Goal: Information Seeking & Learning: Find specific fact

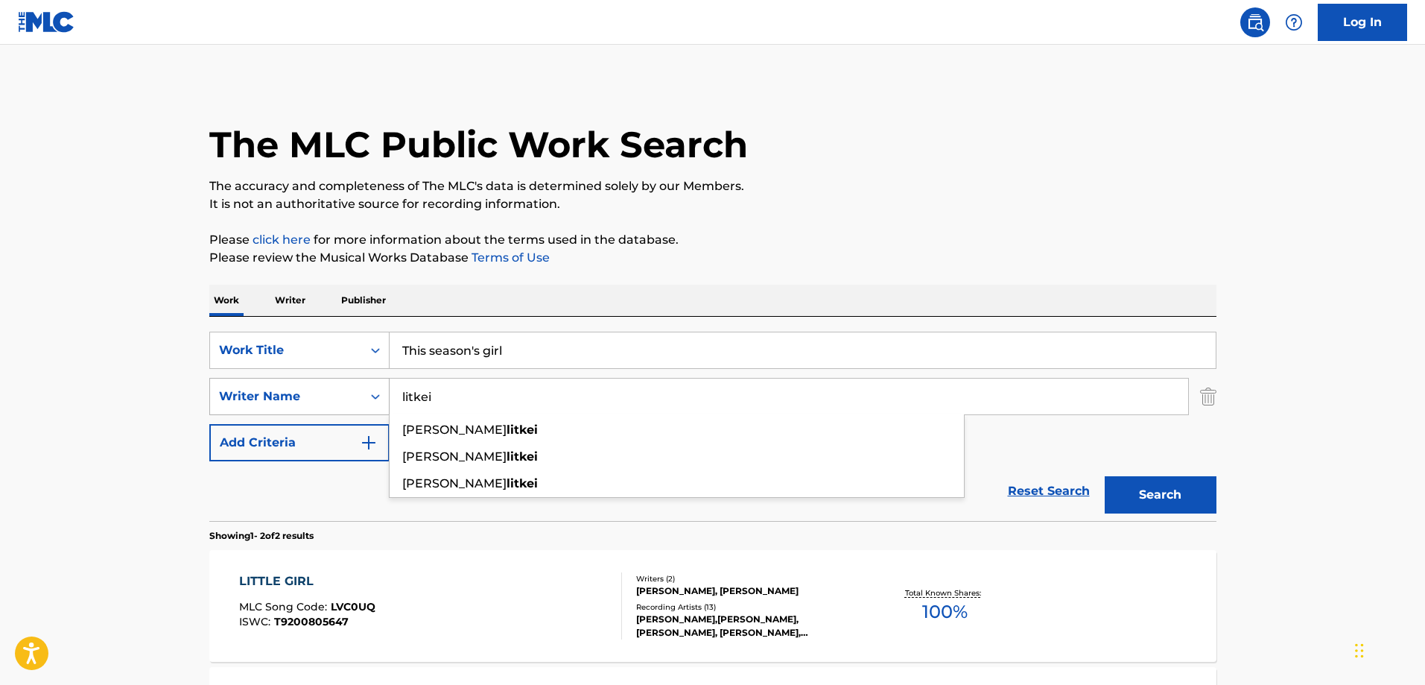
drag, startPoint x: 542, startPoint y: 401, endPoint x: 344, endPoint y: 386, distance: 197.9
click at [344, 386] on div "SearchWithCriteria6079c2ea-bb30-4fdd-8836-06762552a8f2 Writer Name litkei [PERS…" at bounding box center [712, 396] width 1007 height 37
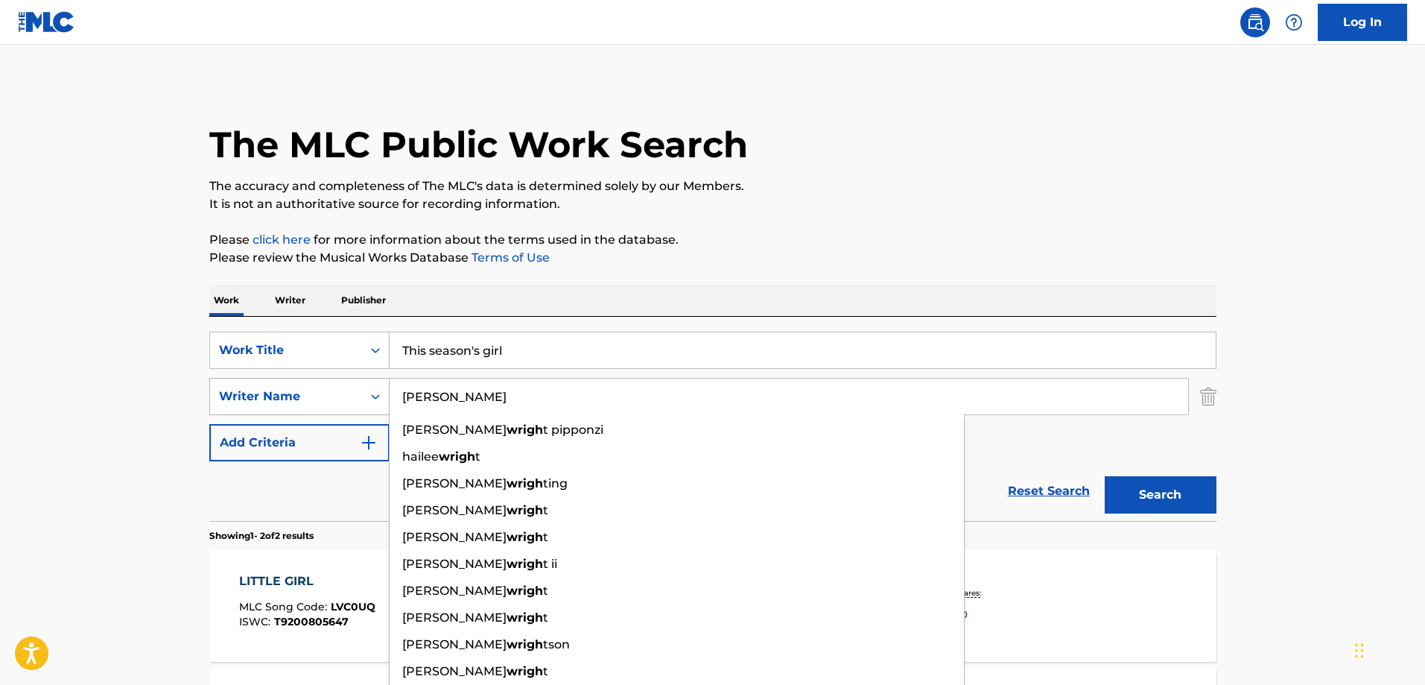
type input "[PERSON_NAME]"
click at [1105, 476] on button "Search" at bounding box center [1161, 494] width 112 height 37
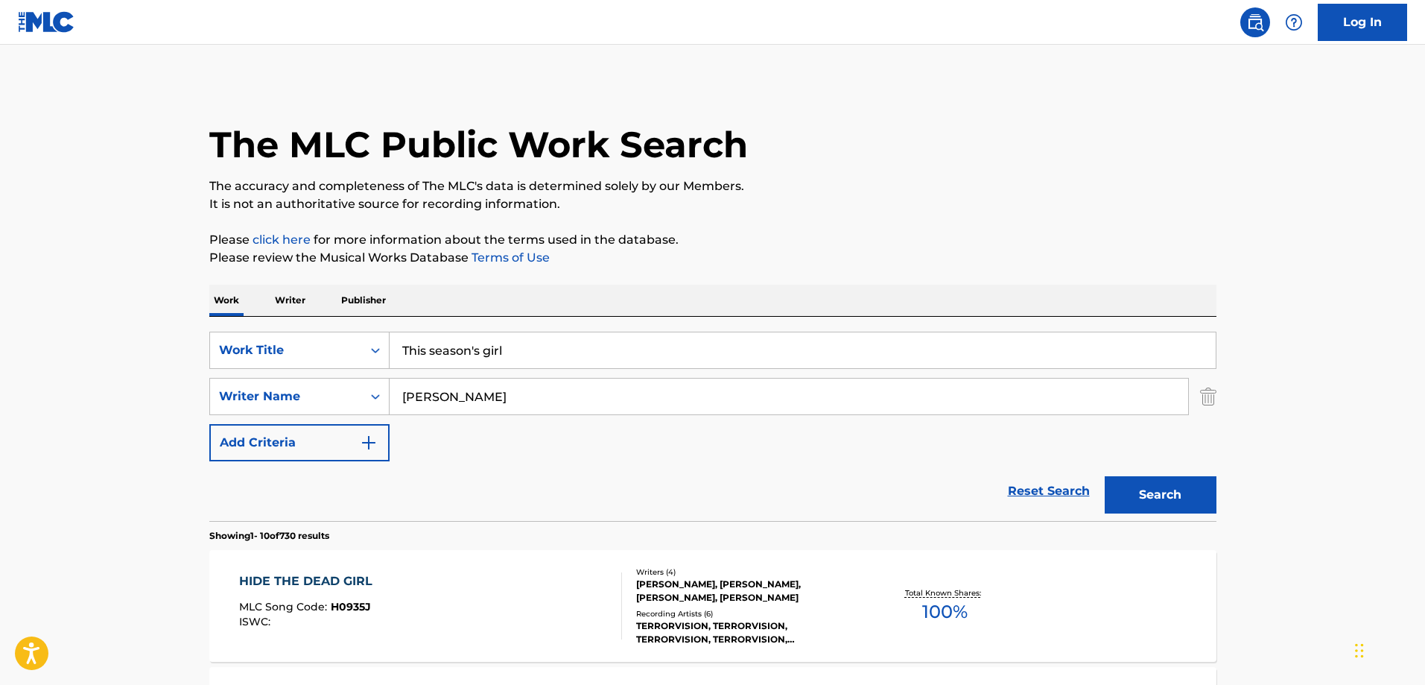
drag, startPoint x: 524, startPoint y: 351, endPoint x: 396, endPoint y: 343, distance: 128.4
click at [396, 343] on input "This season's girl" at bounding box center [803, 350] width 826 height 36
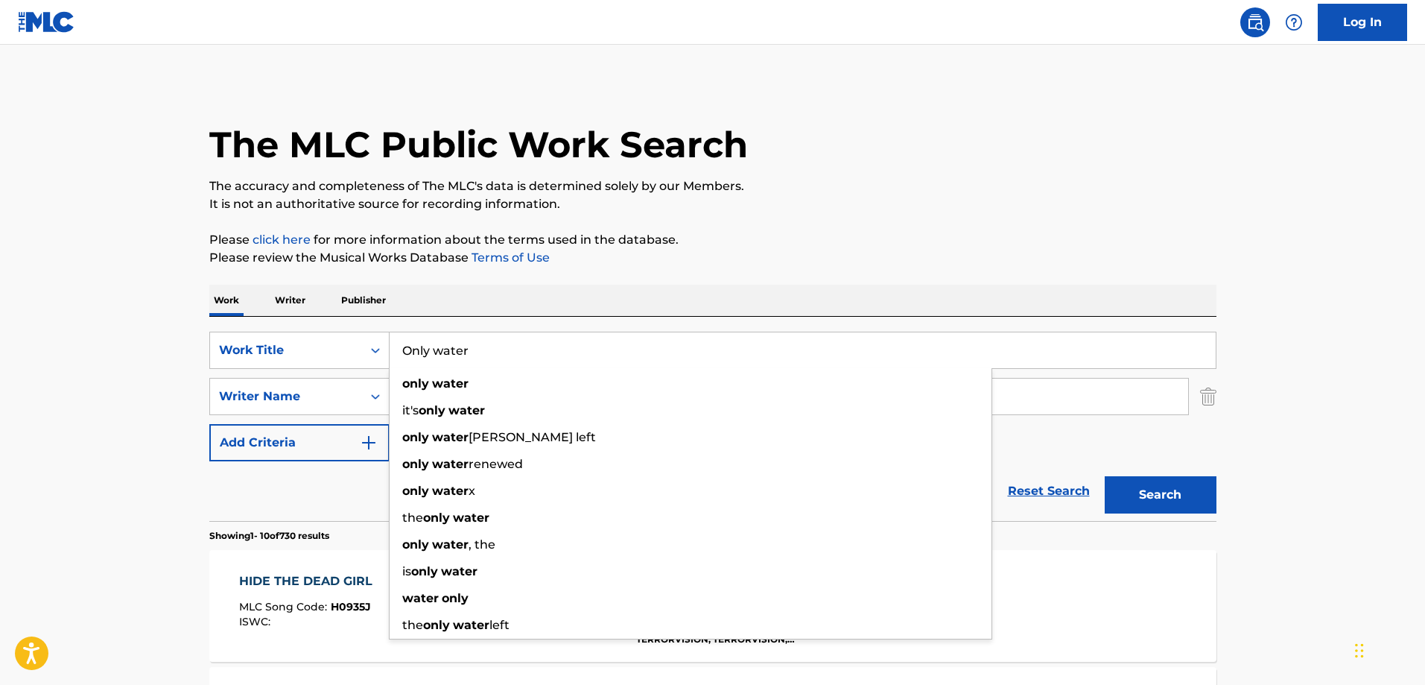
type input "Only water"
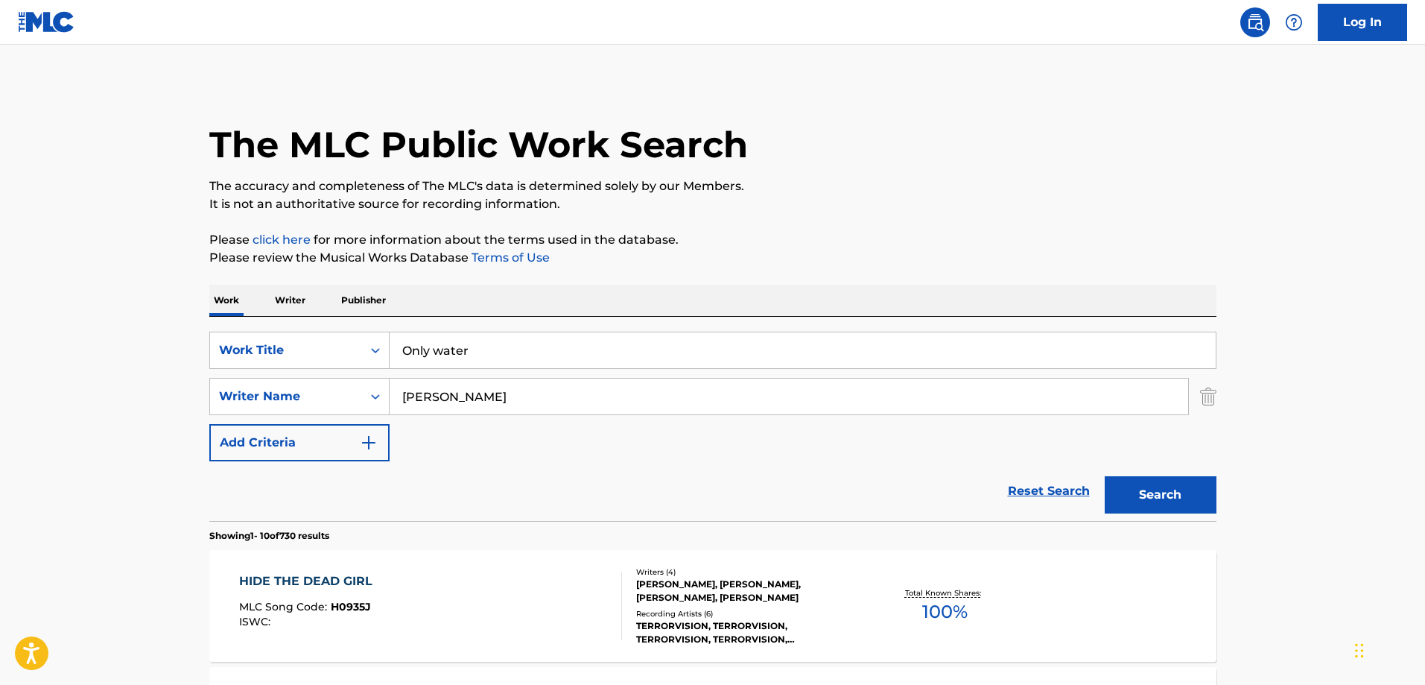
drag, startPoint x: 461, startPoint y: 397, endPoint x: 337, endPoint y: 393, distance: 123.7
click at [337, 393] on div "SearchWithCriteria6079c2ea-bb30-4fdd-8836-06762552a8f2 Writer Name [PERSON_NAME]" at bounding box center [712, 396] width 1007 height 37
type input "litkei"
click at [1105, 476] on button "Search" at bounding box center [1161, 494] width 112 height 37
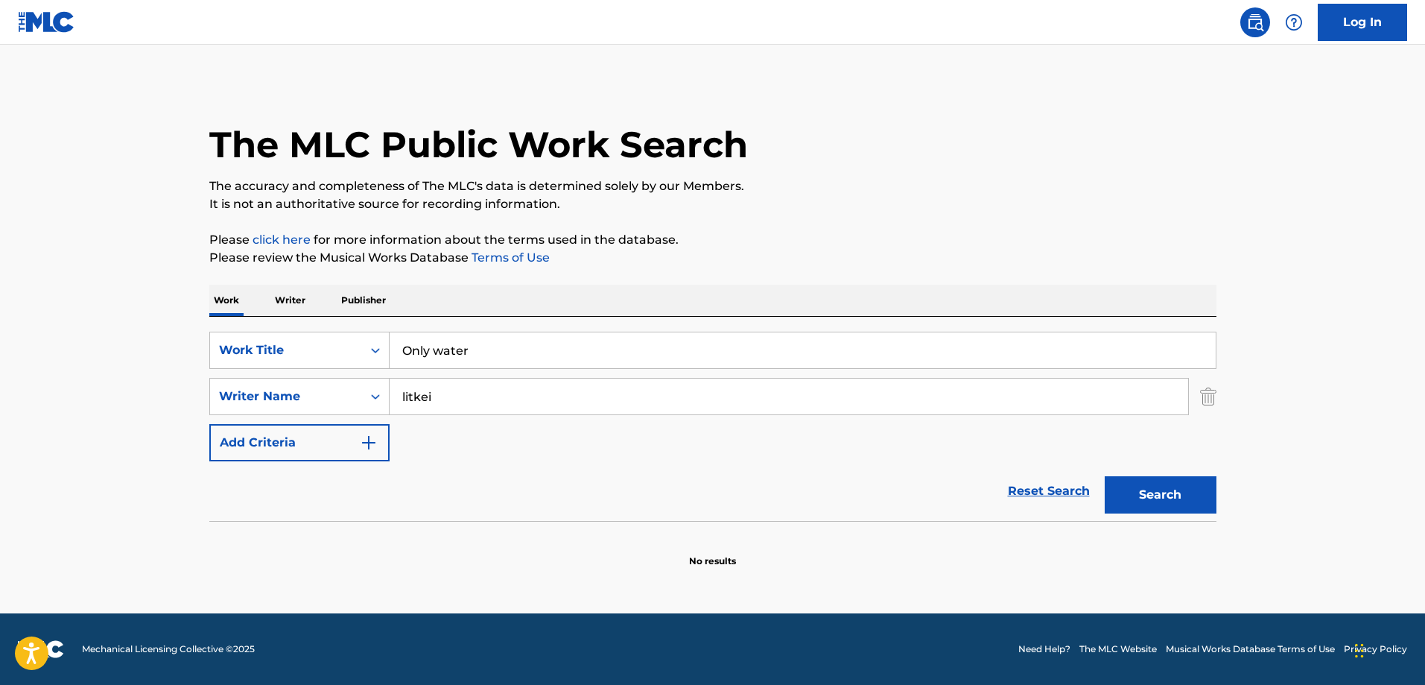
click at [1119, 484] on button "Search" at bounding box center [1161, 494] width 112 height 37
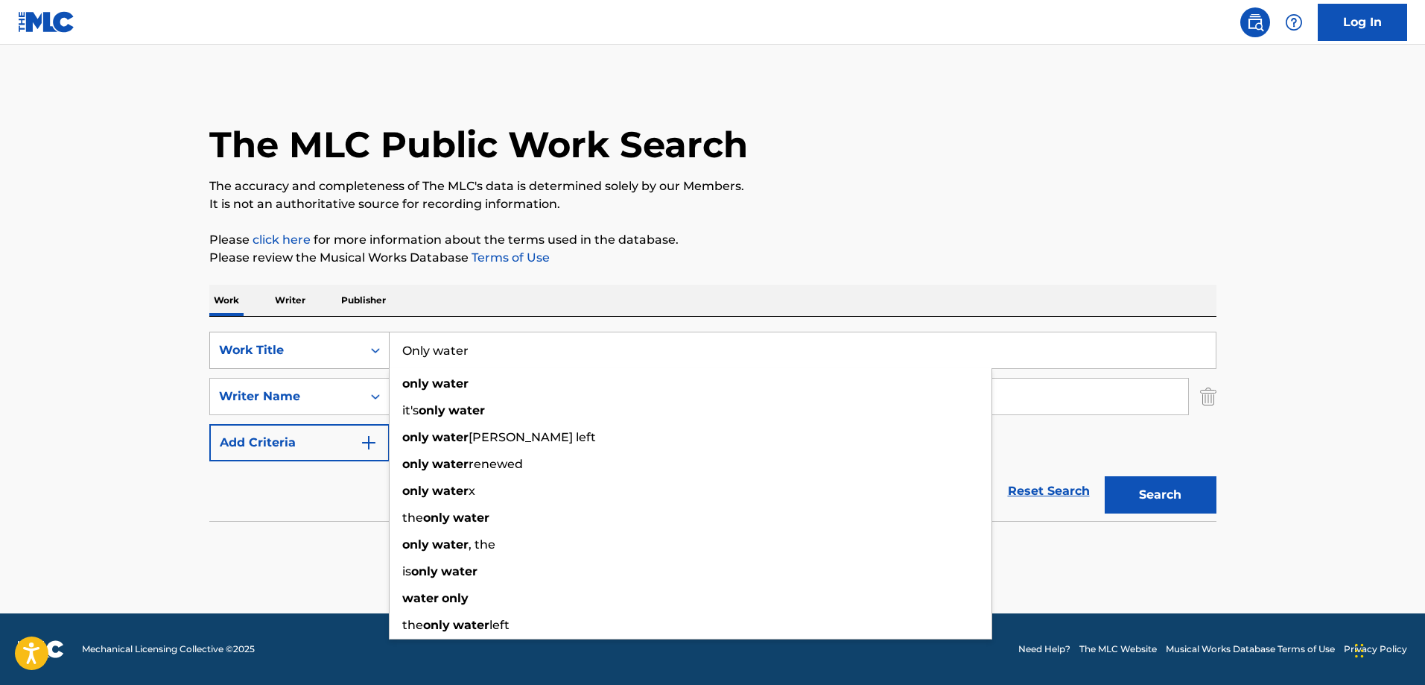
drag, startPoint x: 492, startPoint y: 353, endPoint x: 375, endPoint y: 352, distance: 116.2
click at [375, 352] on div "SearchWithCriteriac008e73d-a7bc-4524-83a6-9d29f8f2ce6e Work Title Only water on…" at bounding box center [712, 349] width 1007 height 37
paste input "Violins"
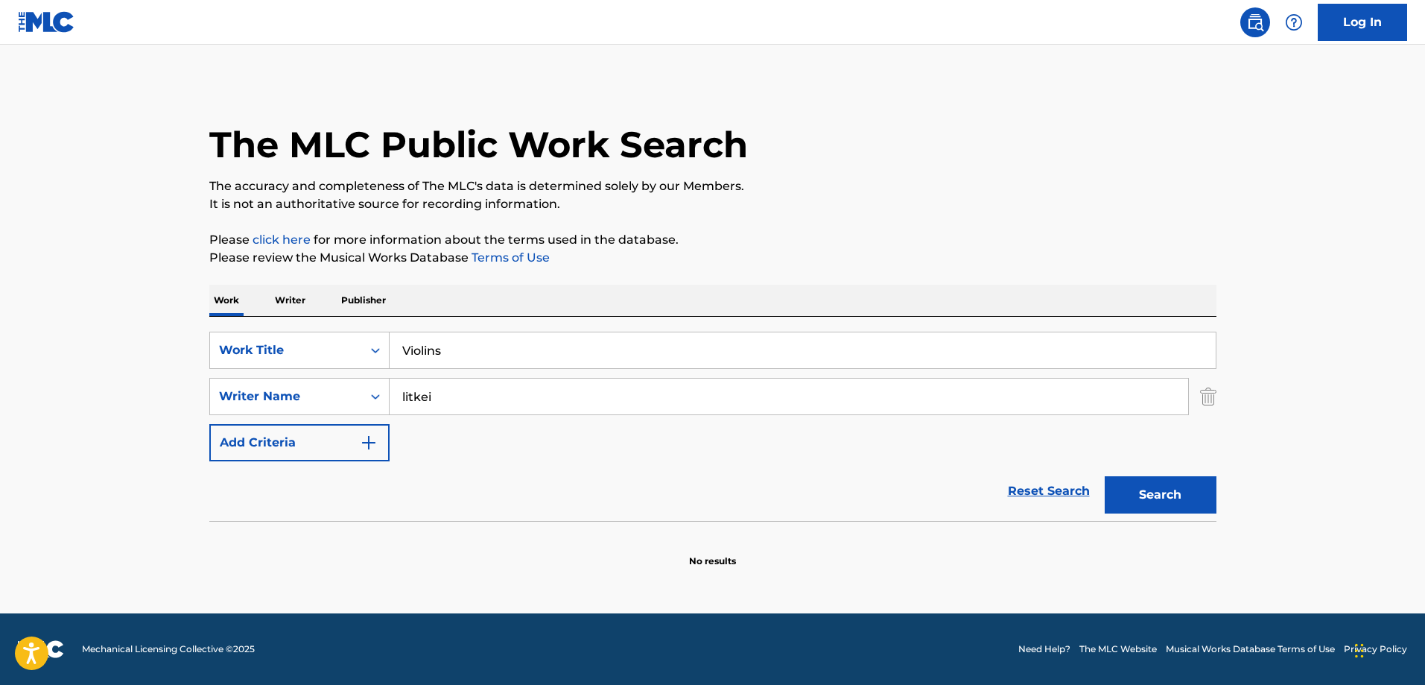
click at [1135, 489] on button "Search" at bounding box center [1161, 494] width 112 height 37
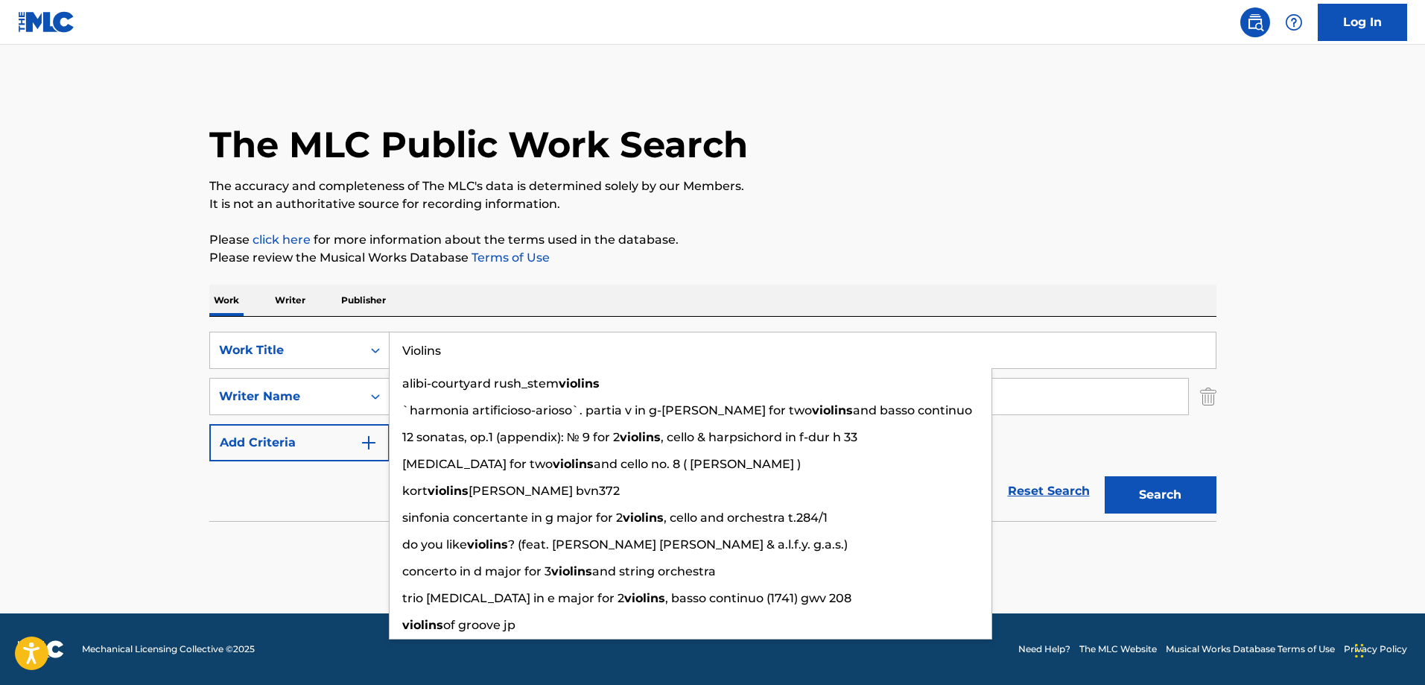
drag, startPoint x: 482, startPoint y: 352, endPoint x: 390, endPoint y: 343, distance: 92.1
click at [390, 343] on input "Violins" at bounding box center [803, 350] width 826 height 36
paste input "Everybody Loves in Pari"
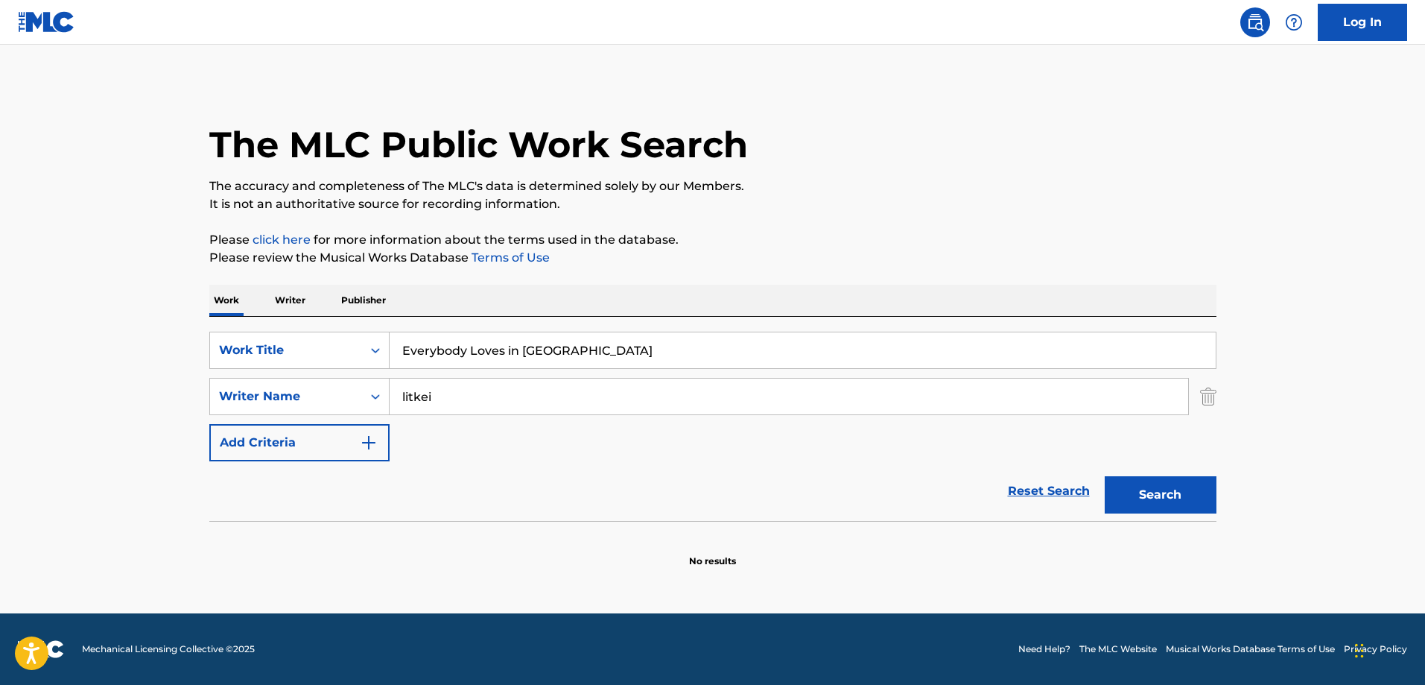
click at [1135, 489] on button "Search" at bounding box center [1161, 494] width 112 height 37
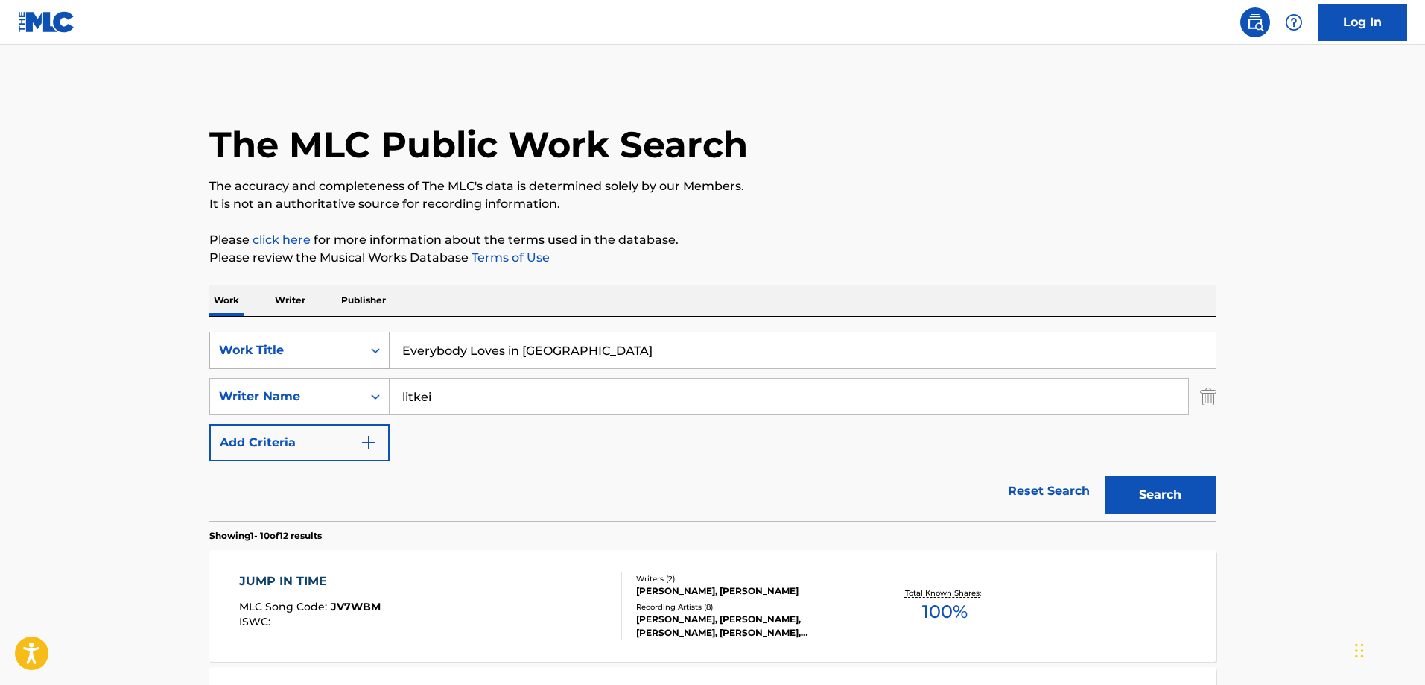
drag, startPoint x: 624, startPoint y: 345, endPoint x: 384, endPoint y: 347, distance: 239.9
click at [384, 347] on div "SearchWithCriteriac008e73d-a7bc-4524-83a6-9d29f8f2ce6e Work Title Everybody Lov…" at bounding box center [712, 349] width 1007 height 37
paste input "My Own Love"
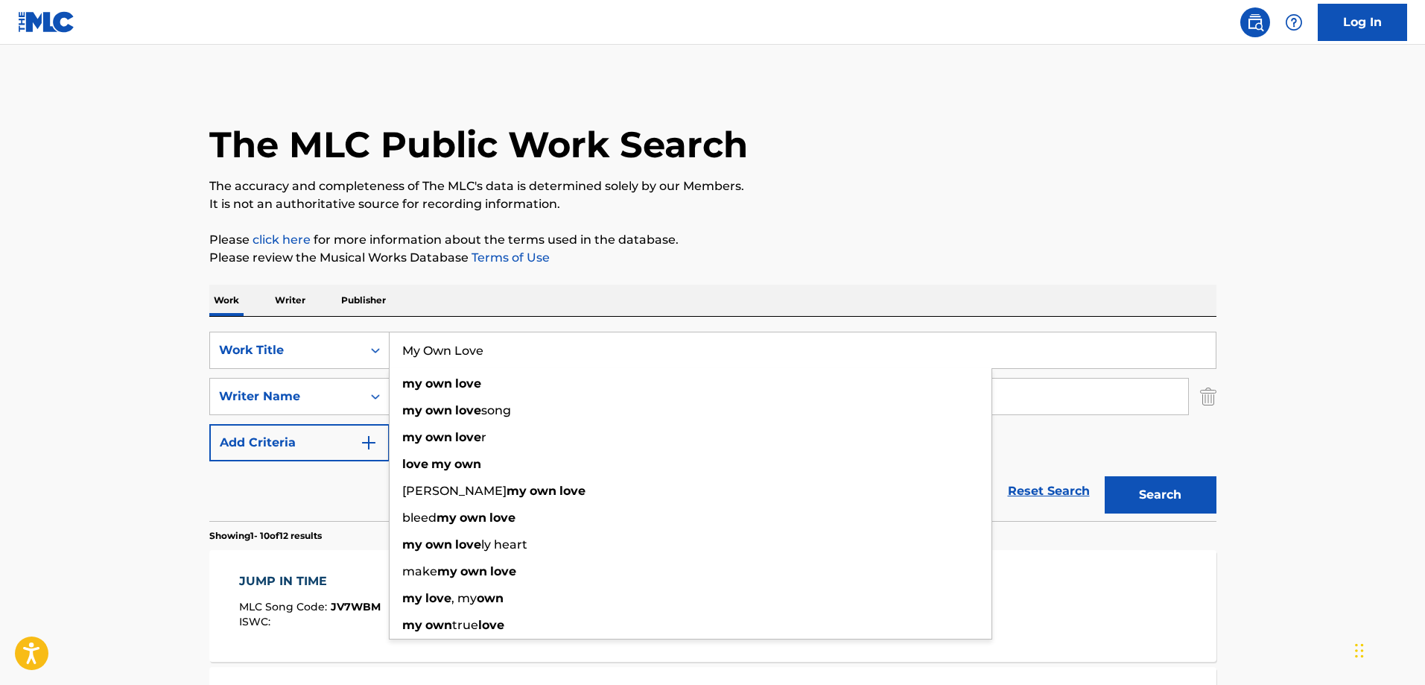
click at [1143, 497] on button "Search" at bounding box center [1161, 494] width 112 height 37
drag, startPoint x: 541, startPoint y: 353, endPoint x: 368, endPoint y: 350, distance: 172.8
click at [368, 350] on div "SearchWithCriteriac008e73d-a7bc-4524-83a6-9d29f8f2ce6e Work Title My Own Love m…" at bounding box center [712, 349] width 1007 height 37
paste input "Almost Like Being i"
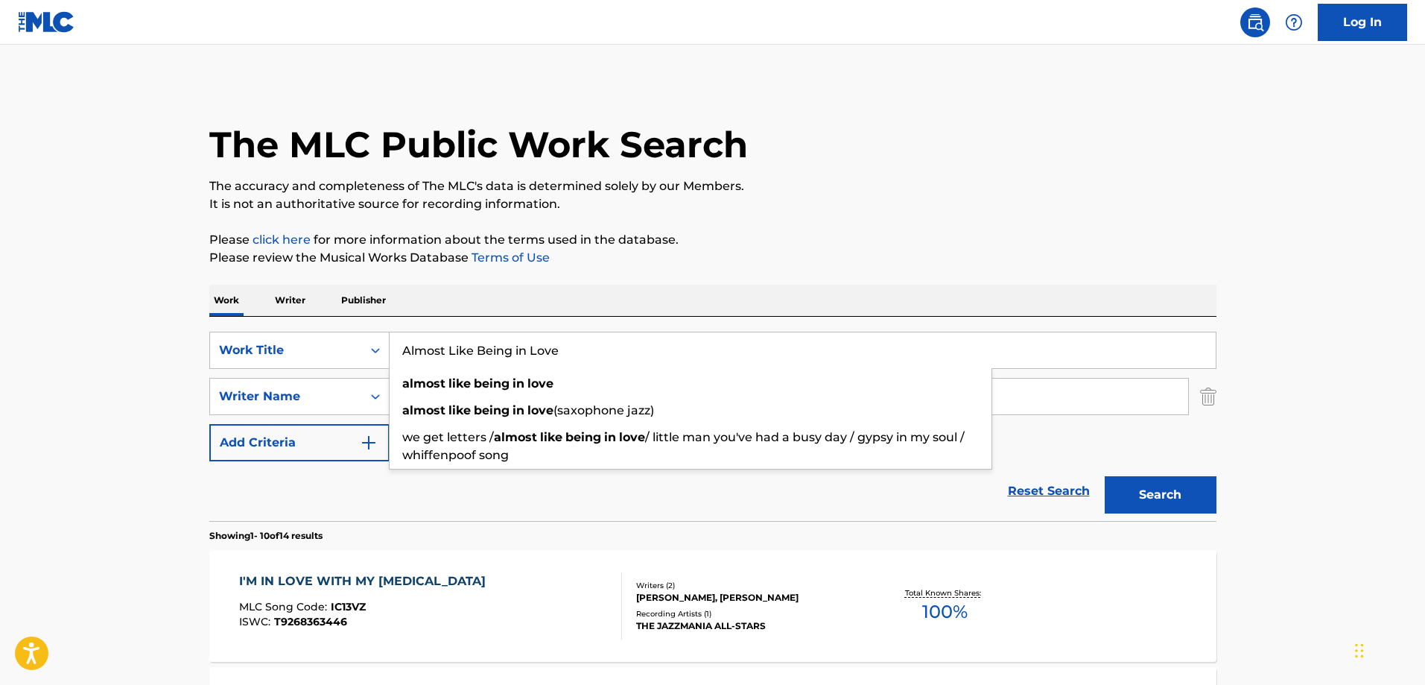
click at [1195, 498] on button "Search" at bounding box center [1161, 494] width 112 height 37
drag, startPoint x: 579, startPoint y: 355, endPoint x: 369, endPoint y: 348, distance: 209.4
click at [369, 348] on div "SearchWithCriteriac008e73d-a7bc-4524-83a6-9d29f8f2ce6e Work Title Almost Like B…" at bounding box center [712, 349] width 1007 height 37
paste input "The Heather on the Hill"
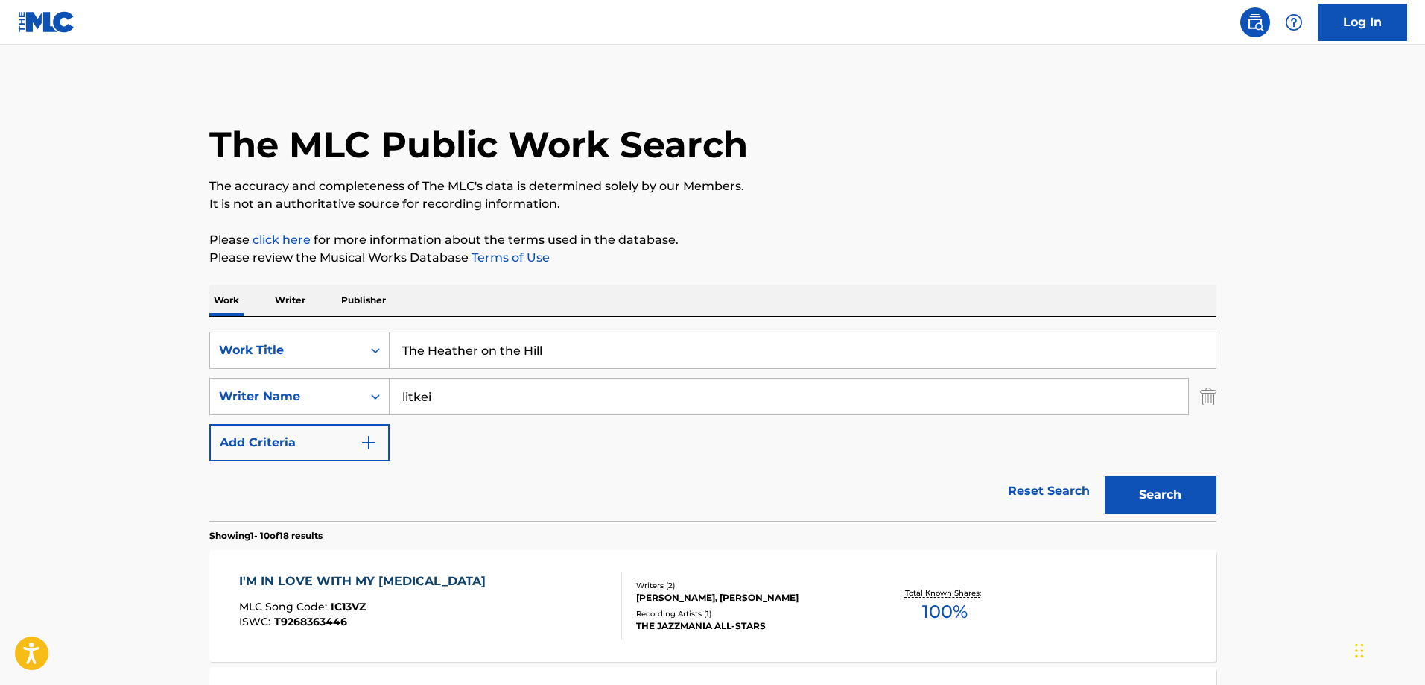
click at [1187, 491] on button "Search" at bounding box center [1161, 494] width 112 height 37
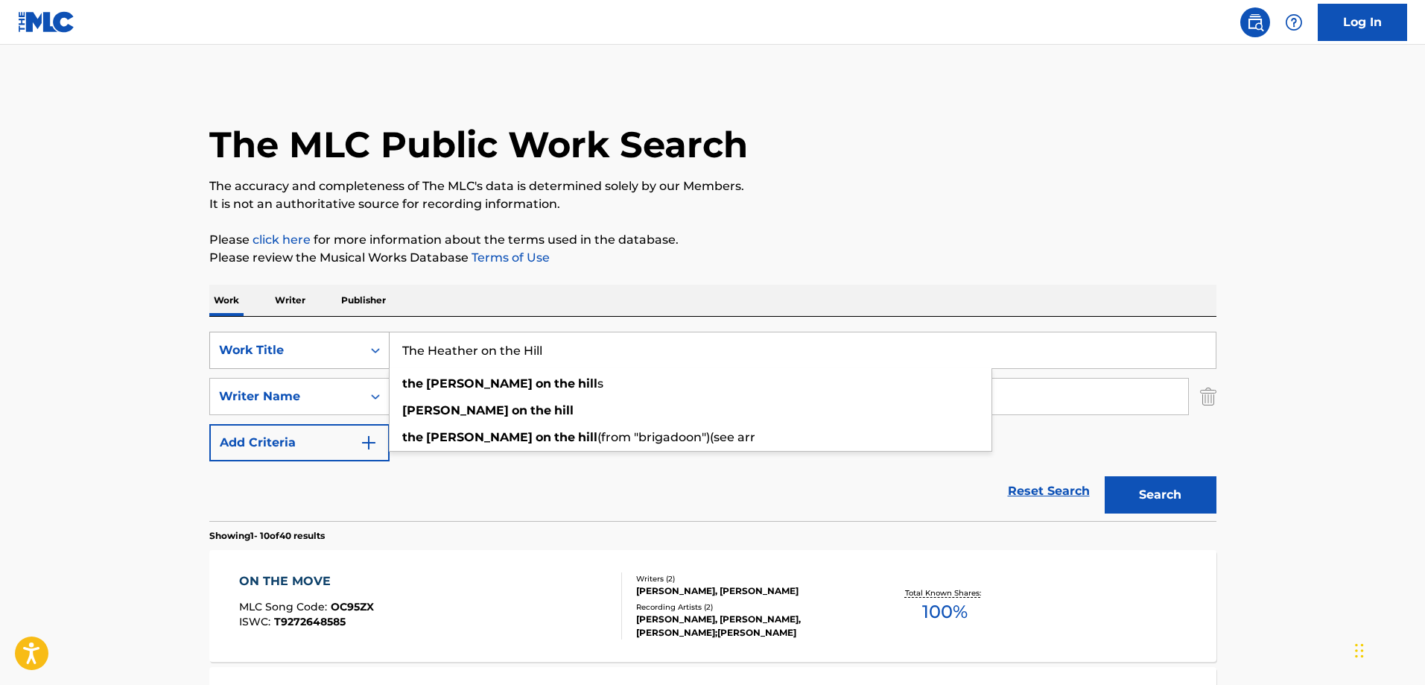
drag, startPoint x: 580, startPoint y: 346, endPoint x: 334, endPoint y: 348, distance: 245.8
click at [334, 348] on div "SearchWithCriteriac008e73d-a7bc-4524-83a6-9d29f8f2ce6e Work Title The Heather o…" at bounding box center [712, 349] width 1007 height 37
paste input "[PERSON_NAME]"
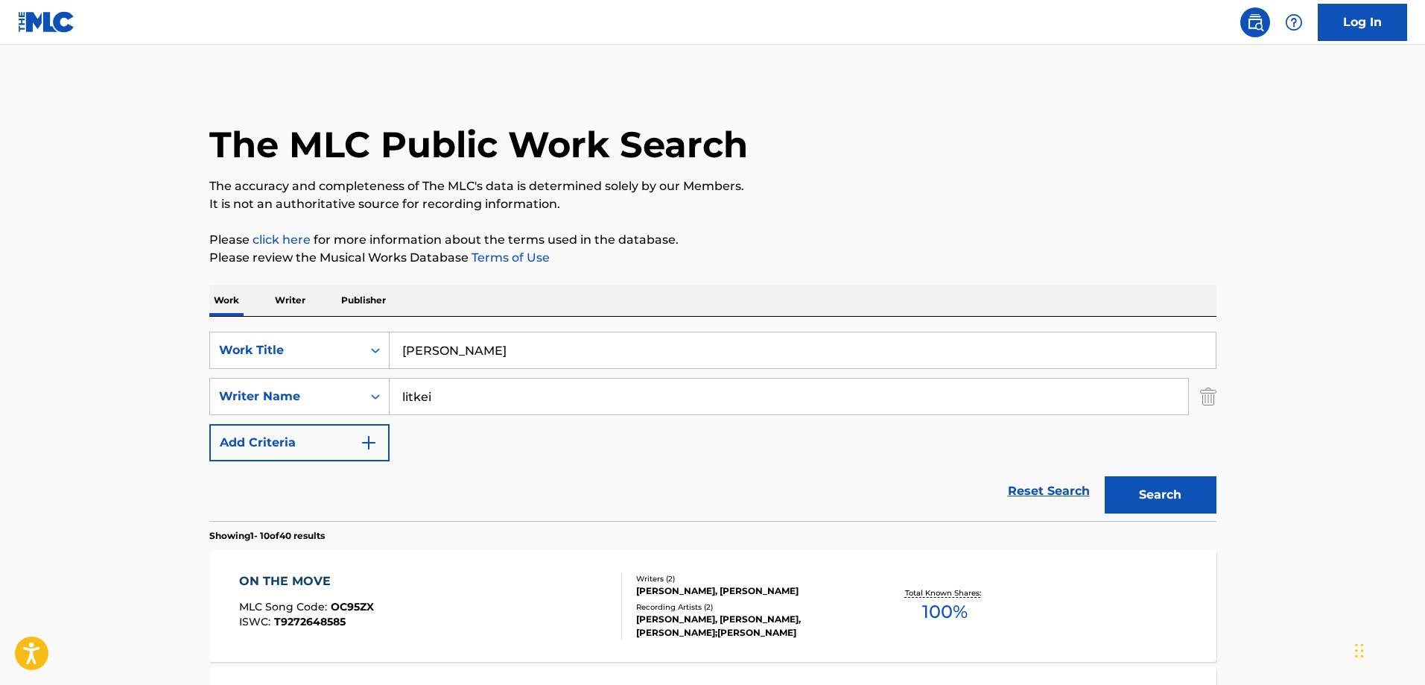
click at [1149, 490] on button "Search" at bounding box center [1161, 494] width 112 height 37
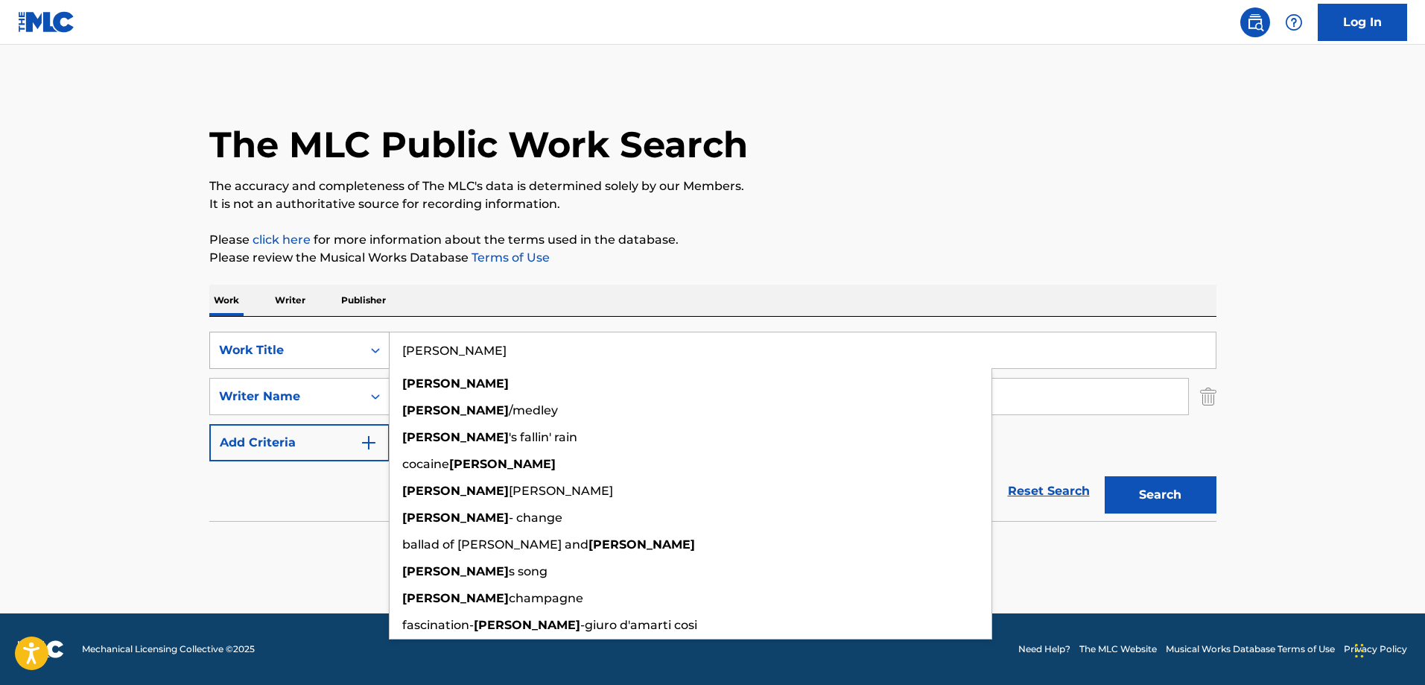
drag, startPoint x: 534, startPoint y: 349, endPoint x: 368, endPoint y: 349, distance: 166.1
click at [368, 349] on div "SearchWithCriteriac008e73d-a7bc-4524-83a6-9d29f8f2ce6e Work Title [PERSON_NAME]…" at bounding box center [712, 349] width 1007 height 37
paste input "Neapolitan Nights"
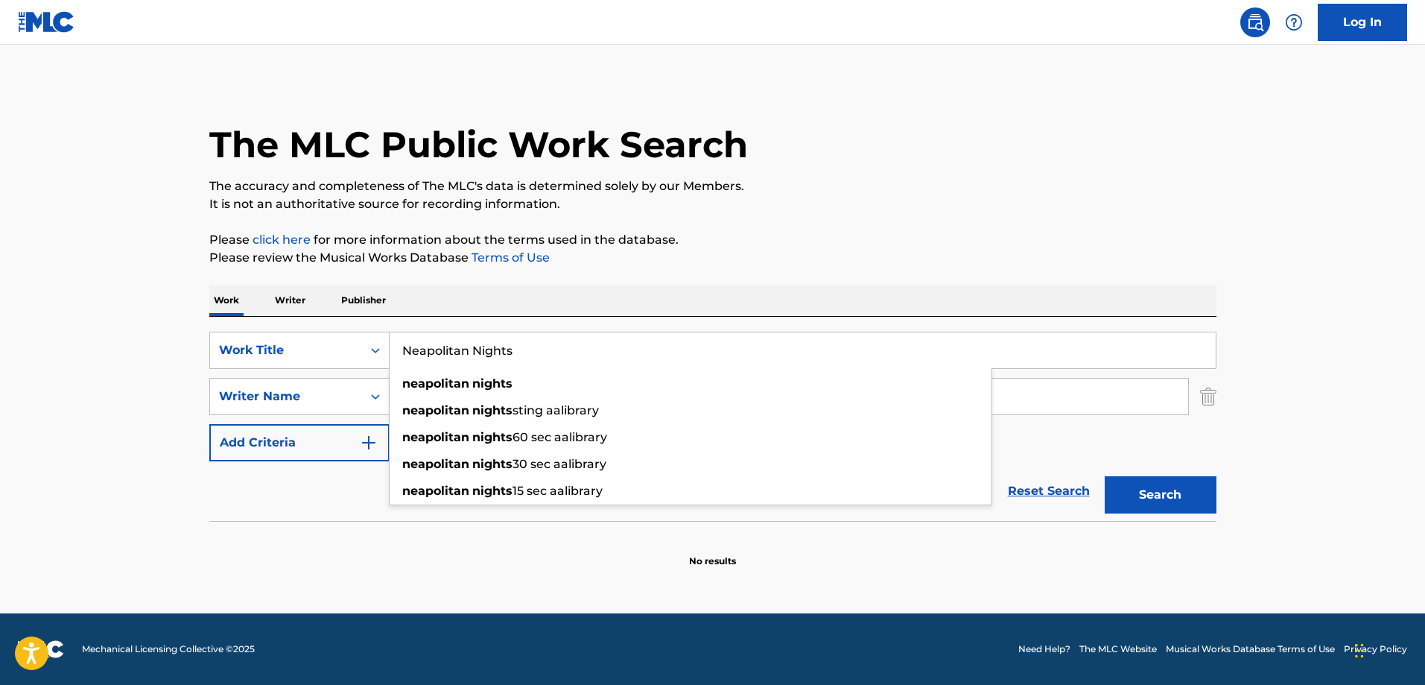
click at [1172, 497] on button "Search" at bounding box center [1161, 494] width 112 height 37
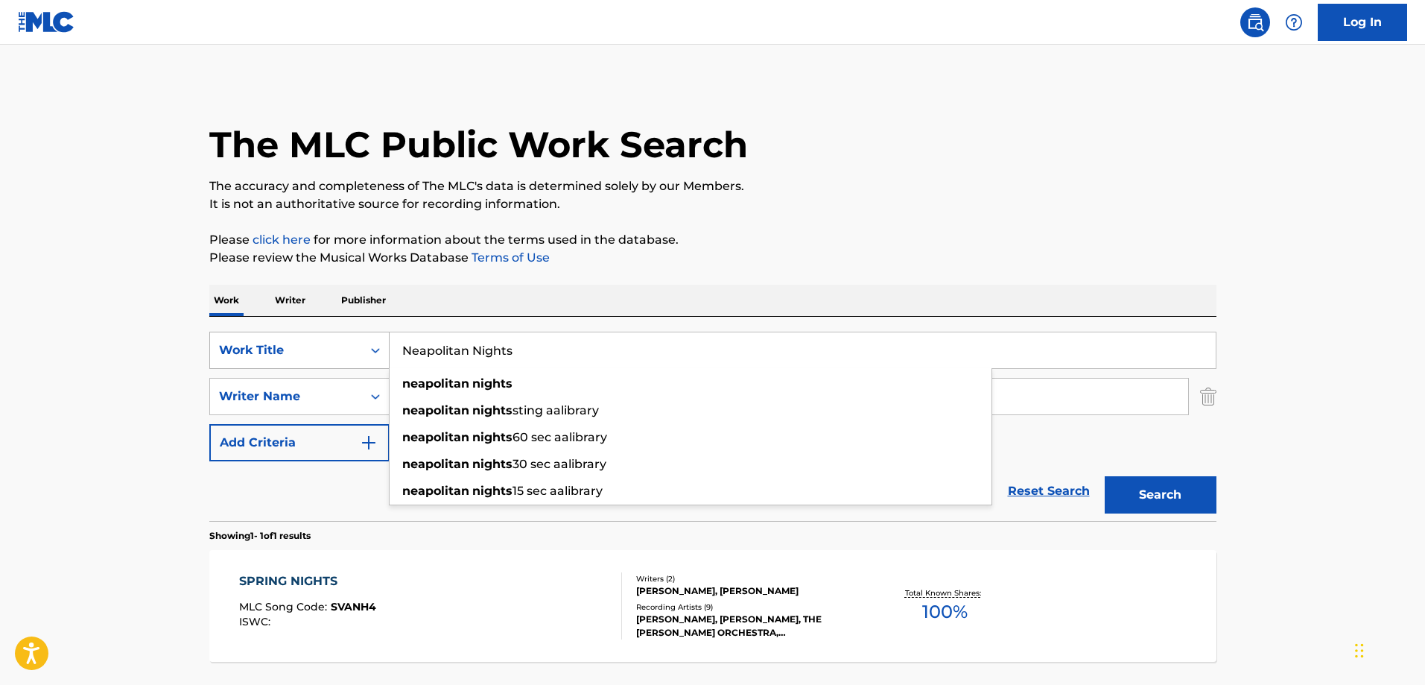
drag, startPoint x: 530, startPoint y: 346, endPoint x: 381, endPoint y: 351, distance: 149.0
click at [381, 351] on div "SearchWithCriteriac008e73d-a7bc-4524-83a6-9d29f8f2ce6e Work Title Neapolitan Ni…" at bounding box center [712, 349] width 1007 height 37
paste input "Close Your Eye"
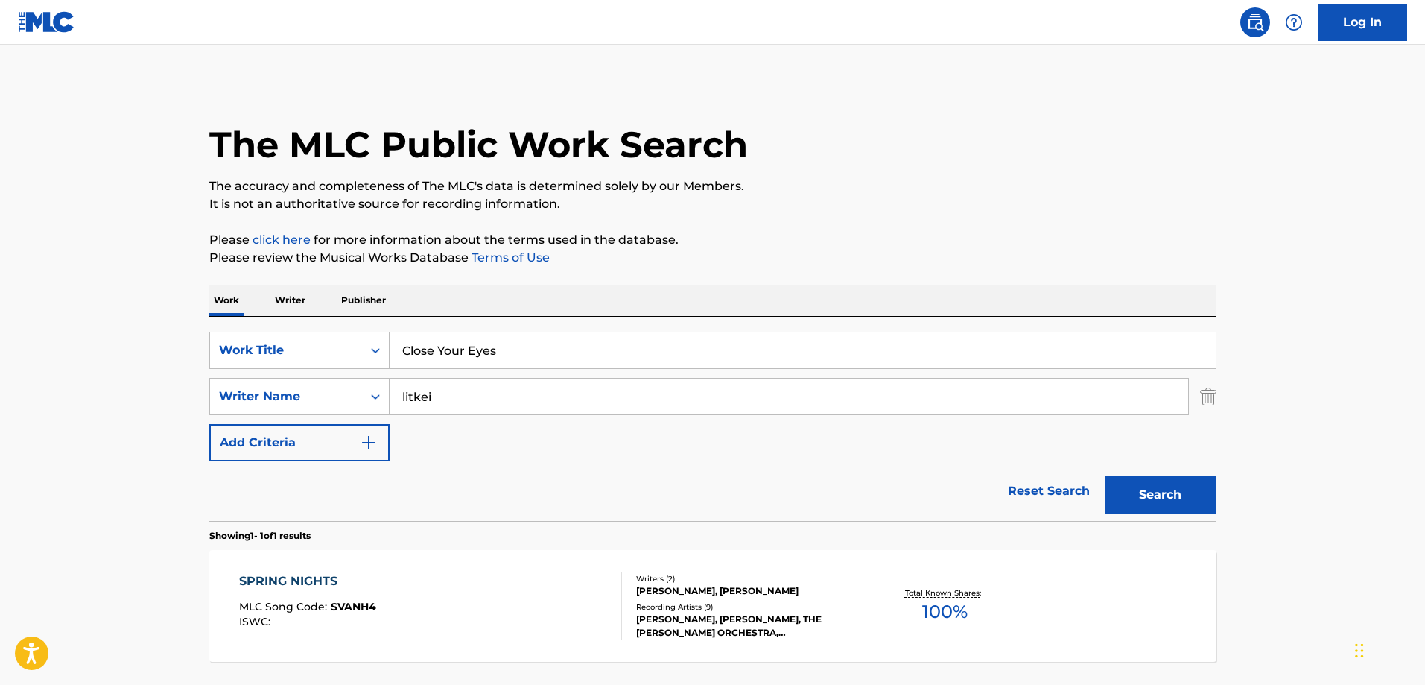
click at [1182, 501] on button "Search" at bounding box center [1161, 494] width 112 height 37
drag, startPoint x: 544, startPoint y: 346, endPoint x: 368, endPoint y: 346, distance: 175.8
click at [368, 346] on div "SearchWithCriteriac008e73d-a7bc-4524-83a6-9d29f8f2ce6e Work Title Close Your Ey…" at bounding box center [712, 349] width 1007 height 37
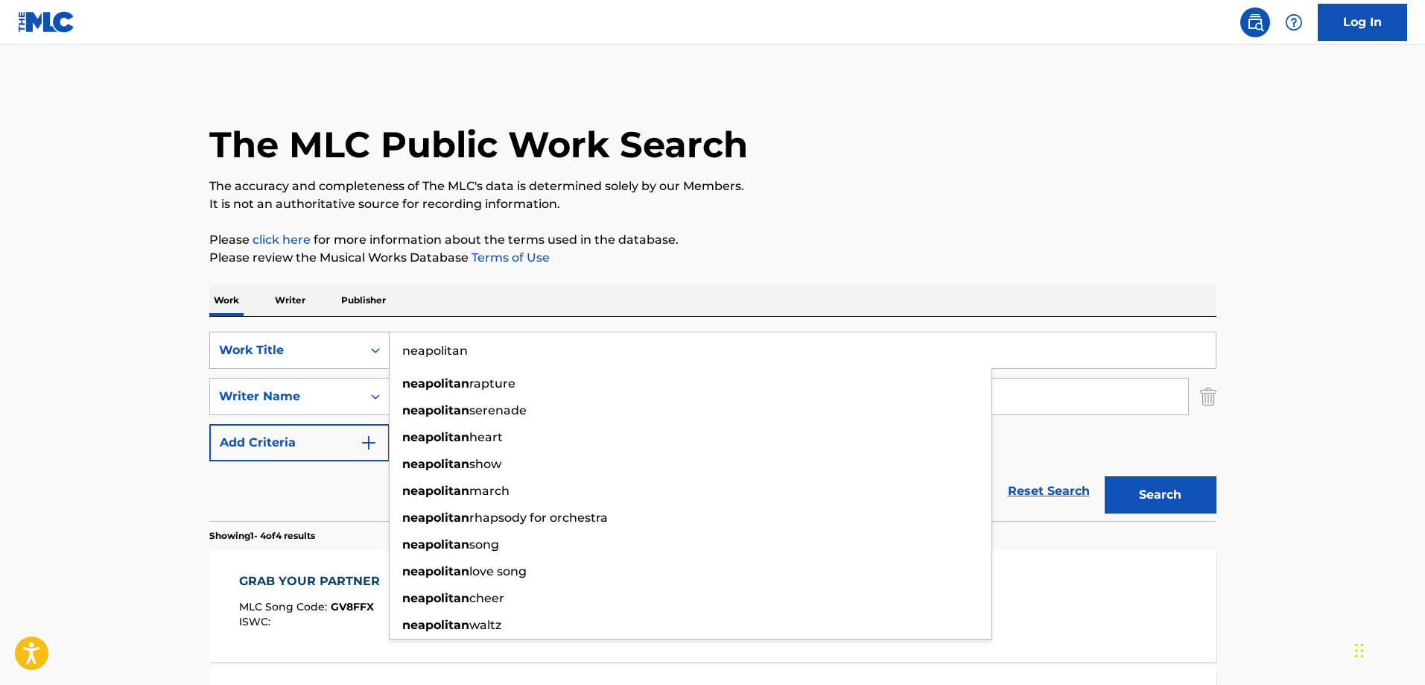
click at [1105, 476] on button "Search" at bounding box center [1161, 494] width 112 height 37
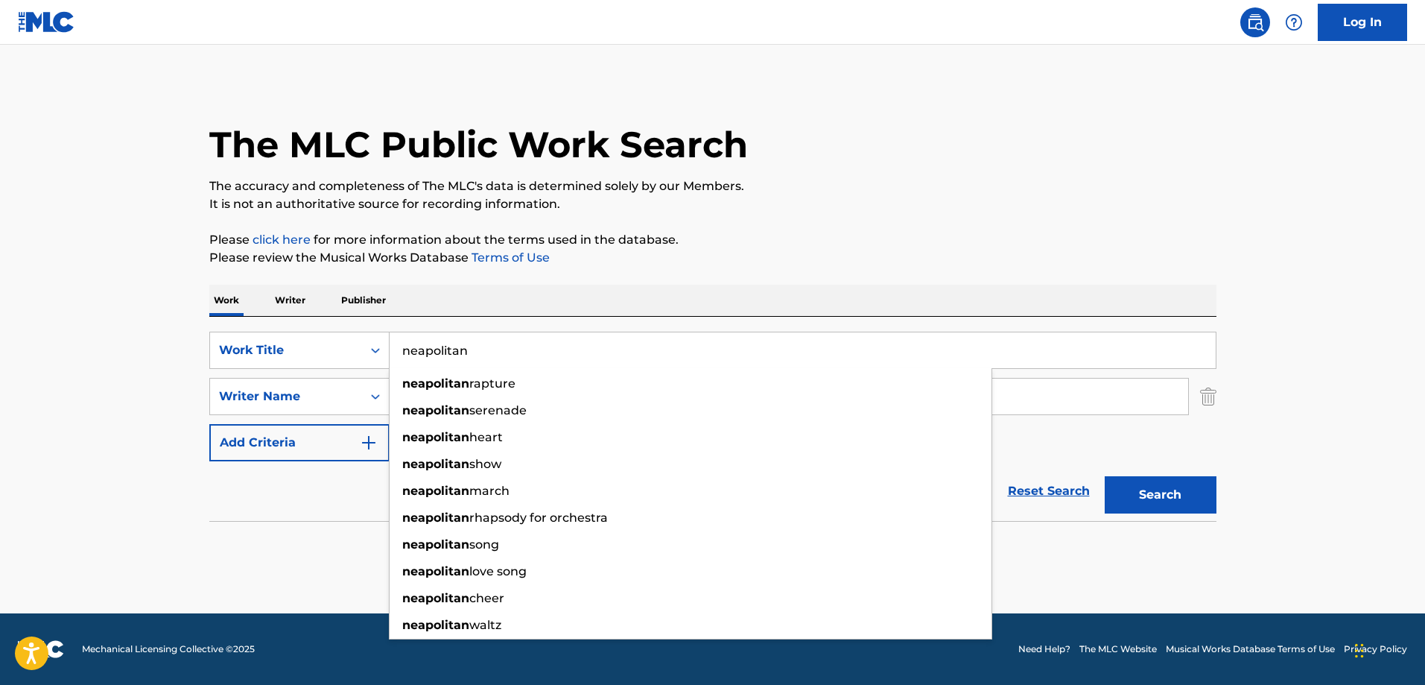
drag, startPoint x: 477, startPoint y: 352, endPoint x: 398, endPoint y: 352, distance: 78.2
click at [398, 352] on input "neapolitan" at bounding box center [803, 350] width 826 height 36
paste input "Neapolitan Nights"
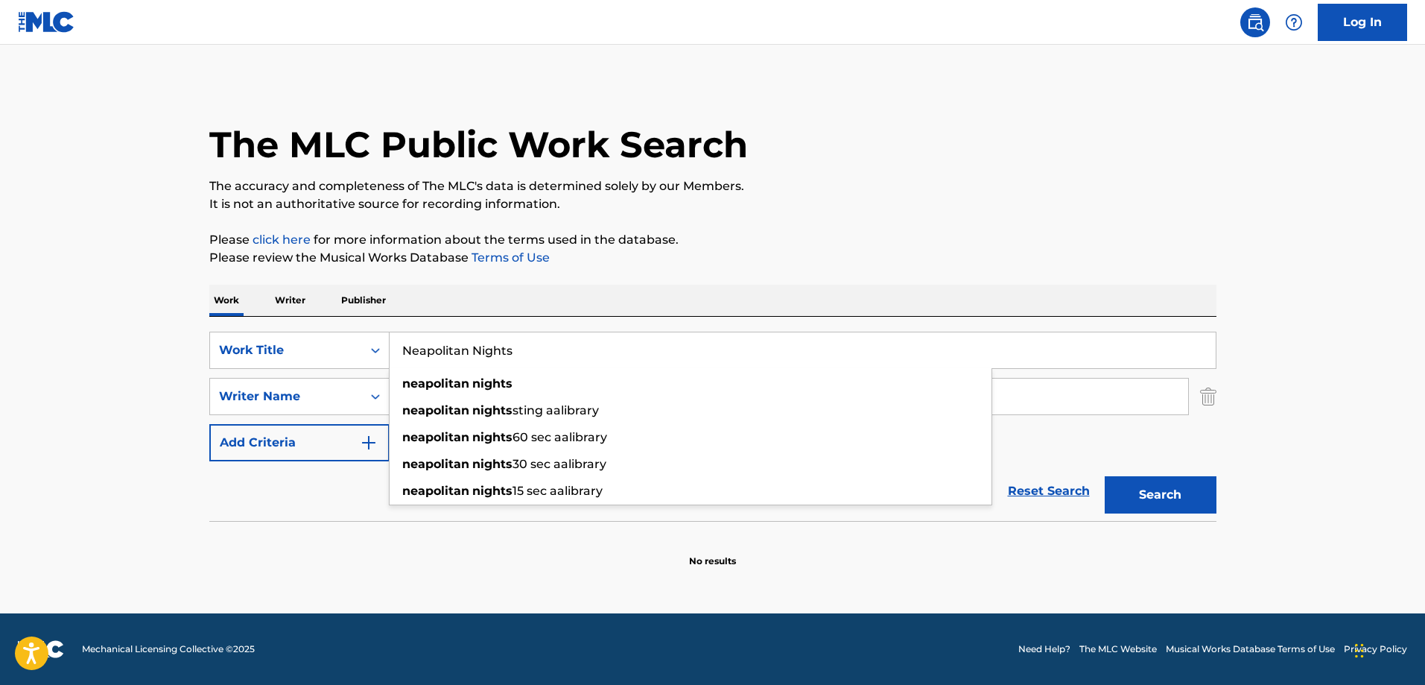
type input "Neapolitan Nights"
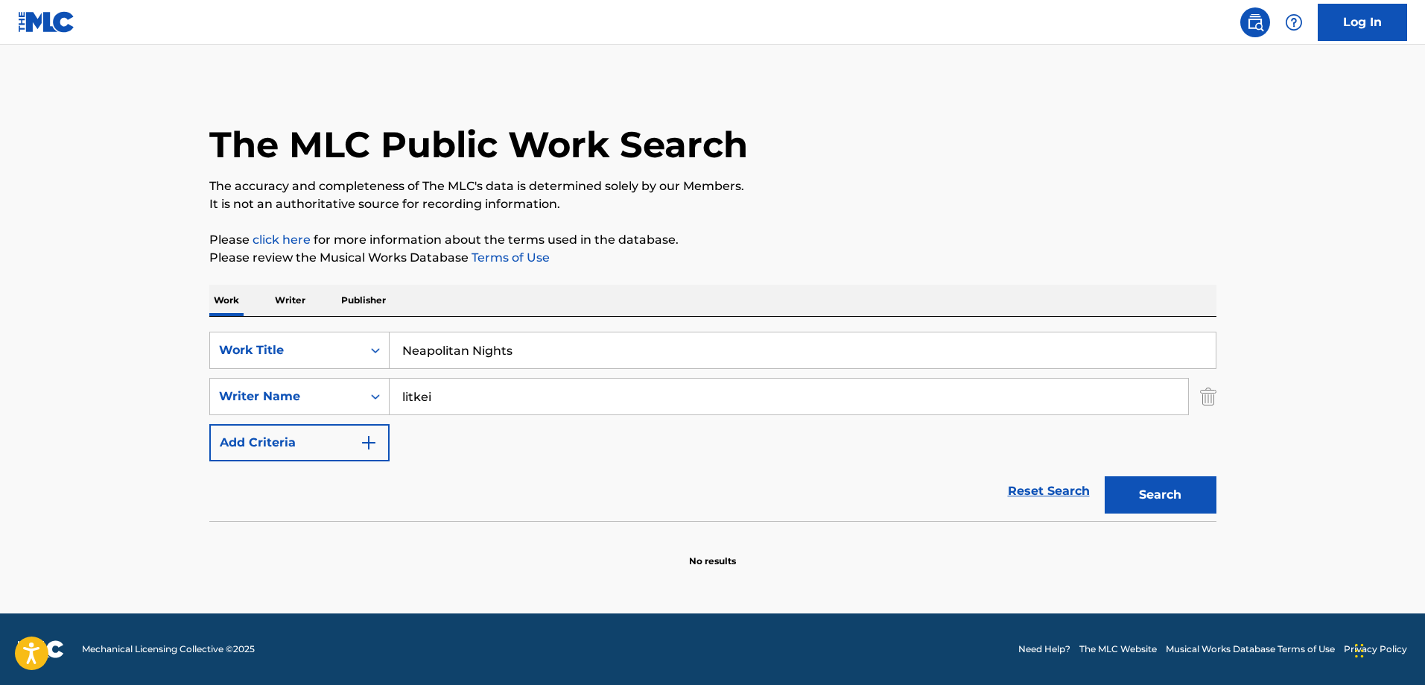
click at [373, 489] on div "Reset Search Search" at bounding box center [712, 491] width 1007 height 60
click at [1157, 489] on button "Search" at bounding box center [1161, 494] width 112 height 37
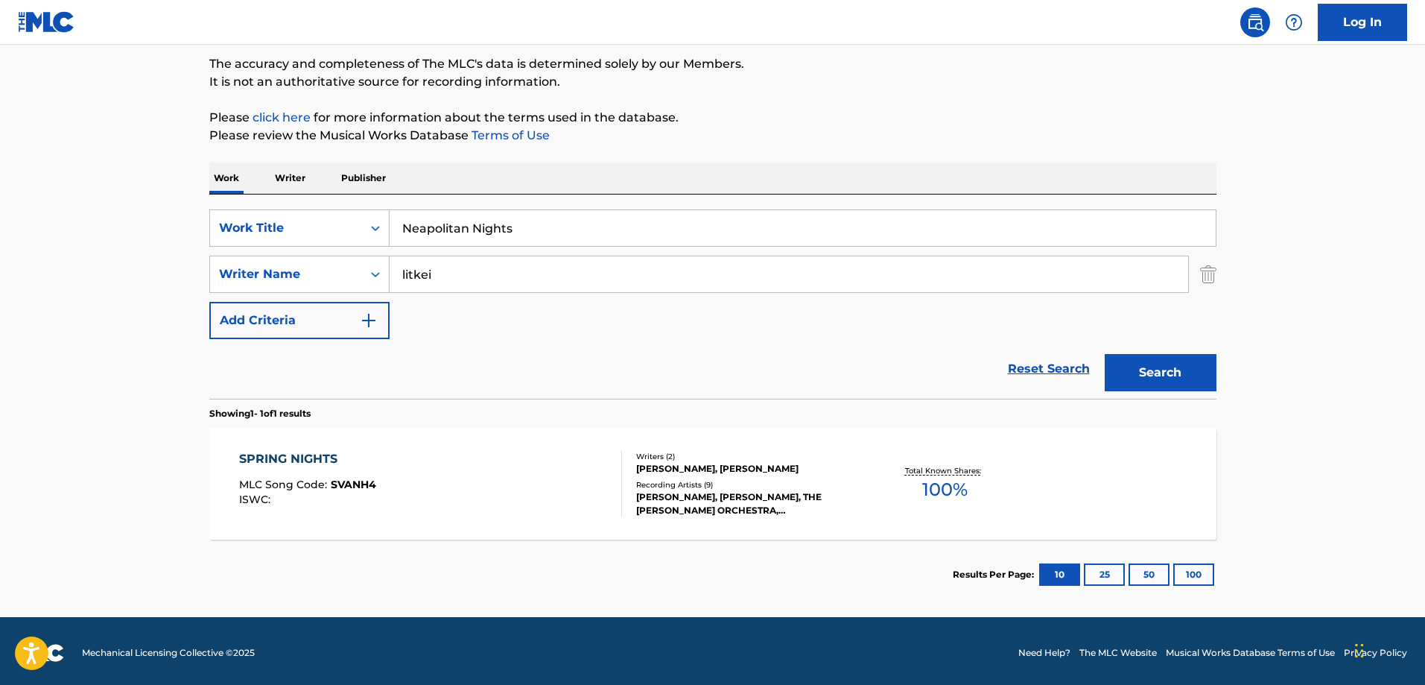
scroll to position [126, 0]
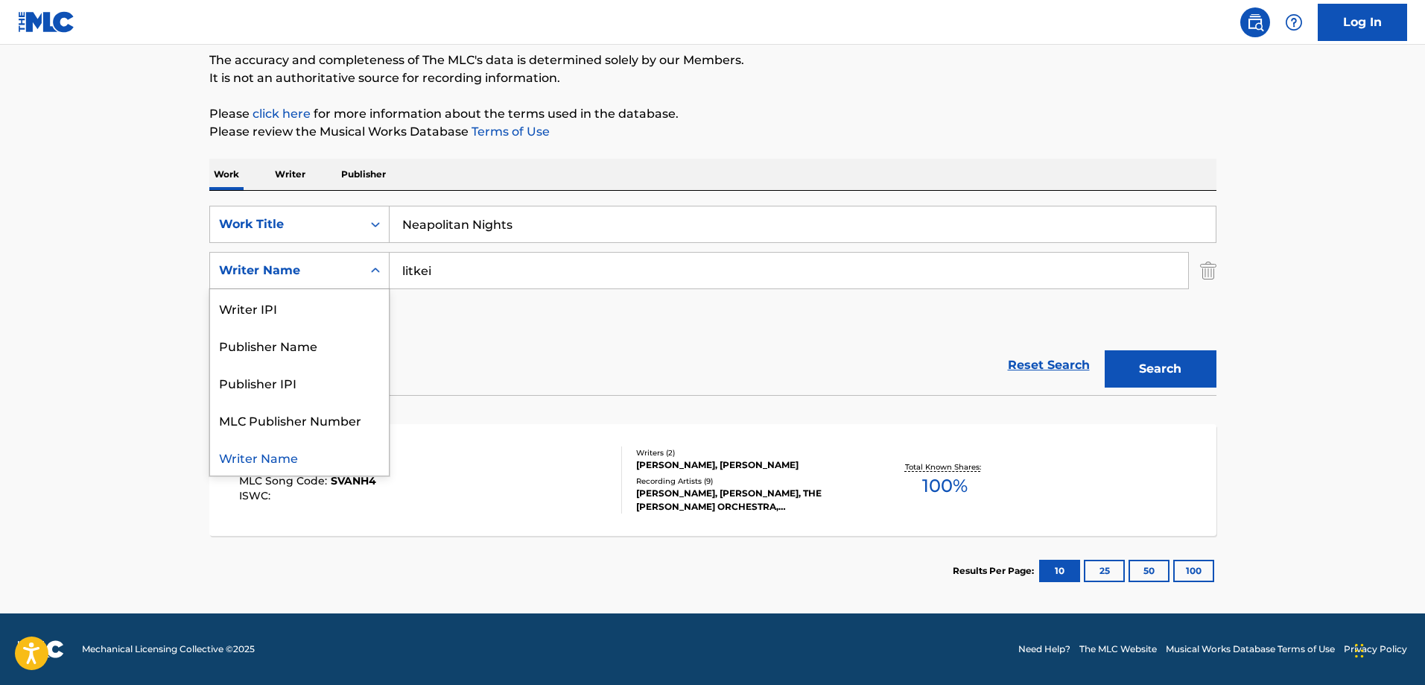
click at [378, 276] on icon "Search Form" at bounding box center [375, 270] width 15 height 15
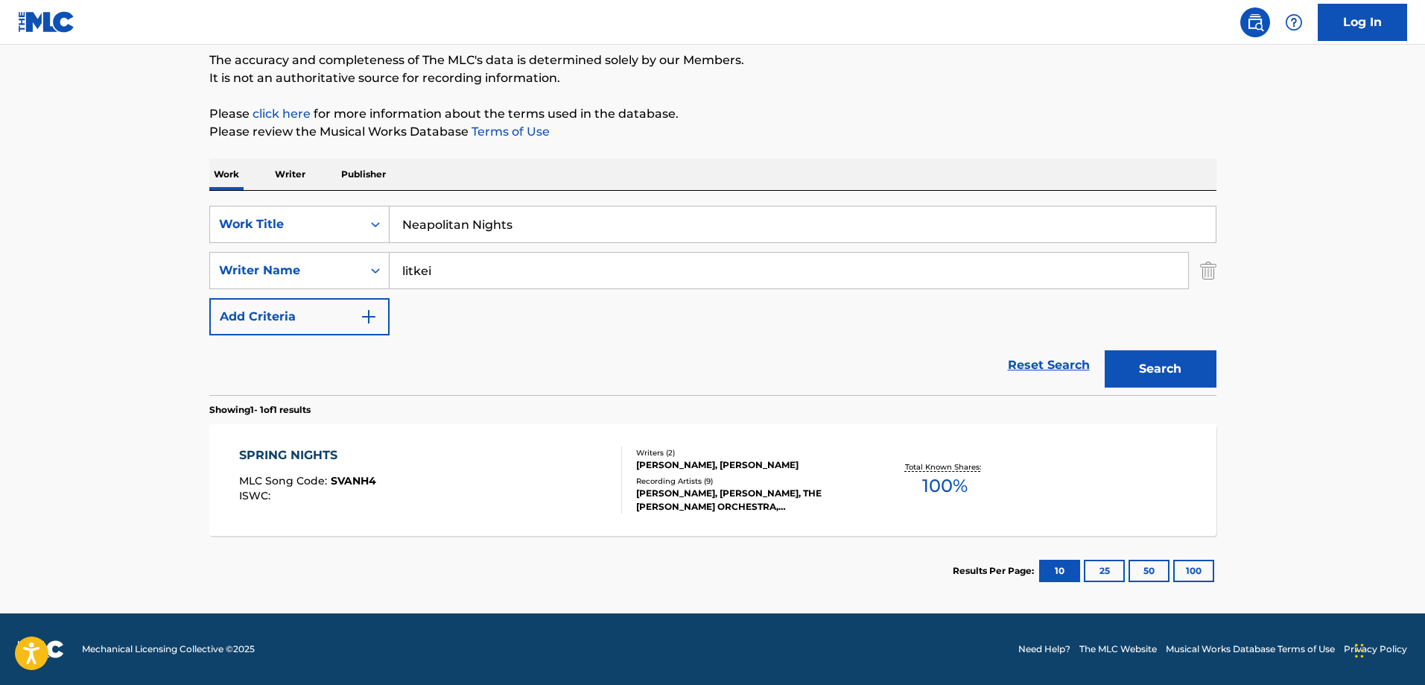
click at [457, 331] on div "SearchWithCriteriac008e73d-a7bc-4524-83a6-9d29f8f2ce6e Work Title Neapolitan Ni…" at bounding box center [712, 271] width 1007 height 130
click at [1140, 366] on button "Search" at bounding box center [1161, 368] width 112 height 37
